Goal: Information Seeking & Learning: Find specific page/section

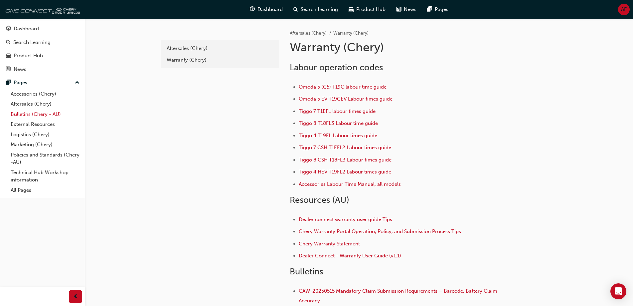
click at [41, 115] on link "Bulletins (Chery - AU)" at bounding box center [45, 114] width 74 height 10
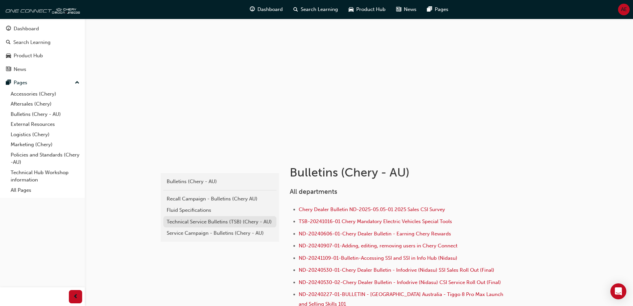
click at [204, 219] on div "Technical Service Bulletins (TSB) (Chery - AU)" at bounding box center [220, 222] width 106 height 8
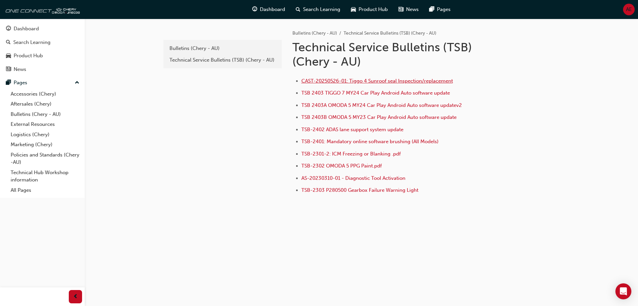
click at [382, 80] on span "CAST-20250526-01: Tiggo 4 Sunroof seal Inspection/replacement" at bounding box center [378, 81] width 152 height 6
